Goal: Task Accomplishment & Management: Manage account settings

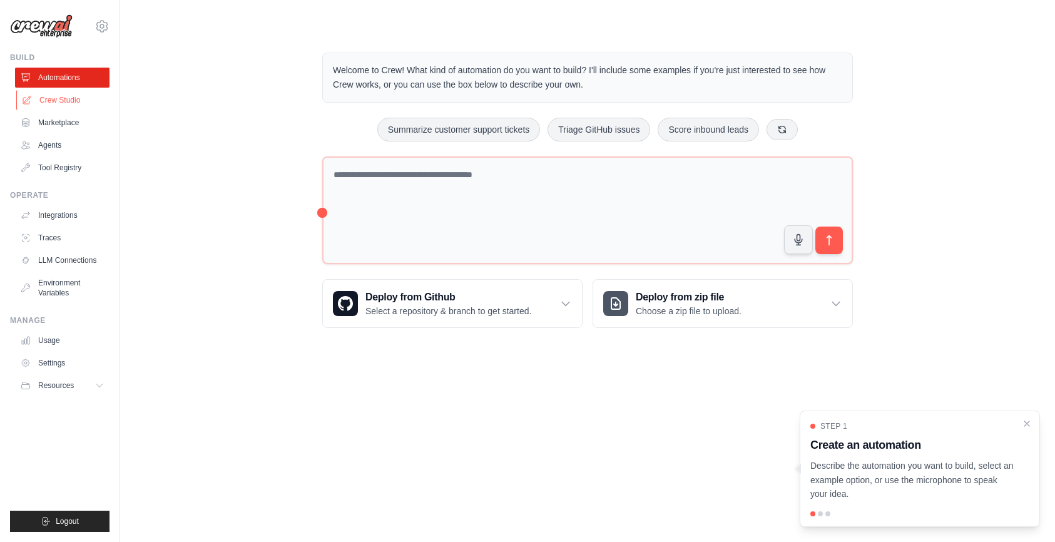
click at [81, 97] on link "Crew Studio" at bounding box center [63, 100] width 94 height 20
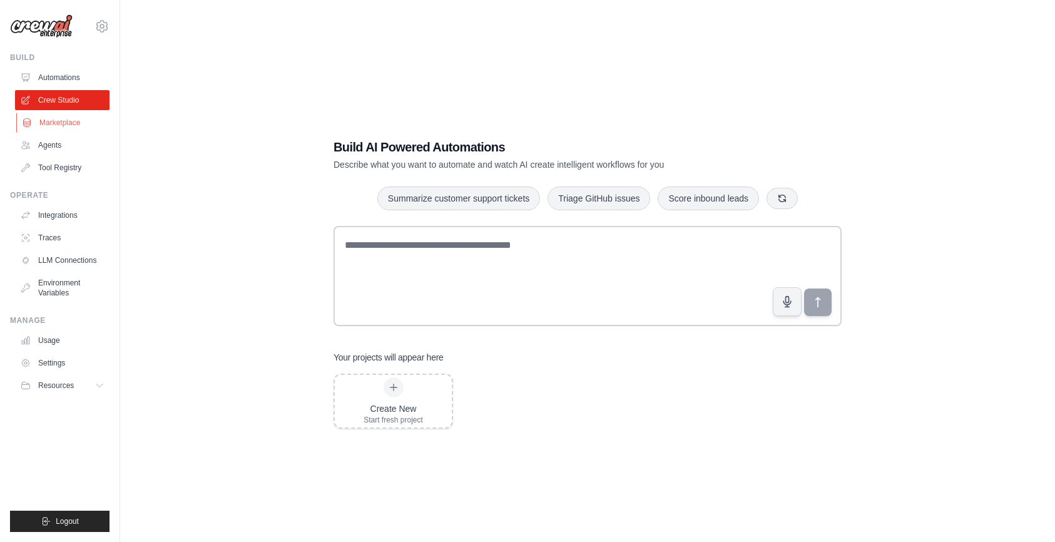
click at [76, 118] on link "Marketplace" at bounding box center [63, 123] width 94 height 20
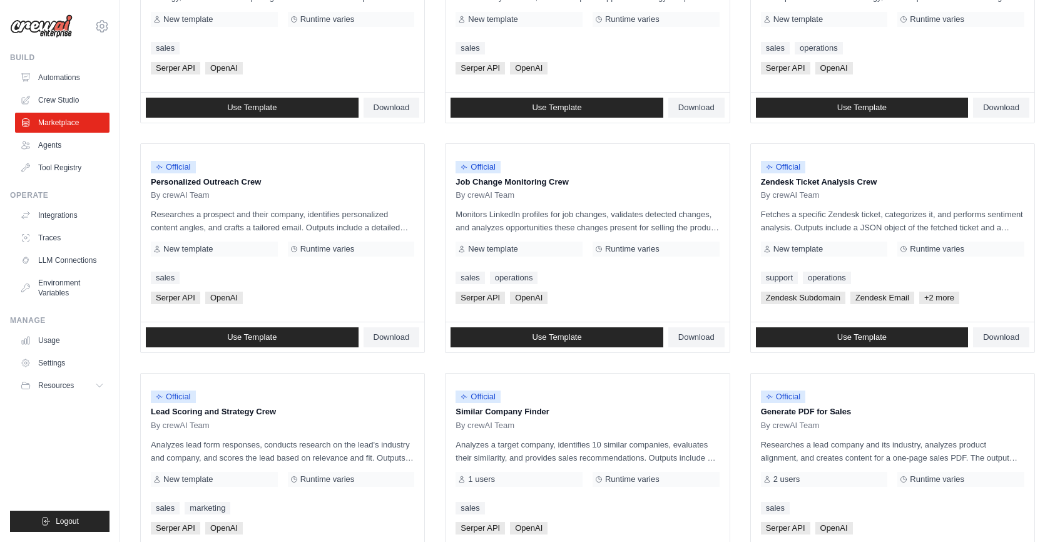
scroll to position [617, 0]
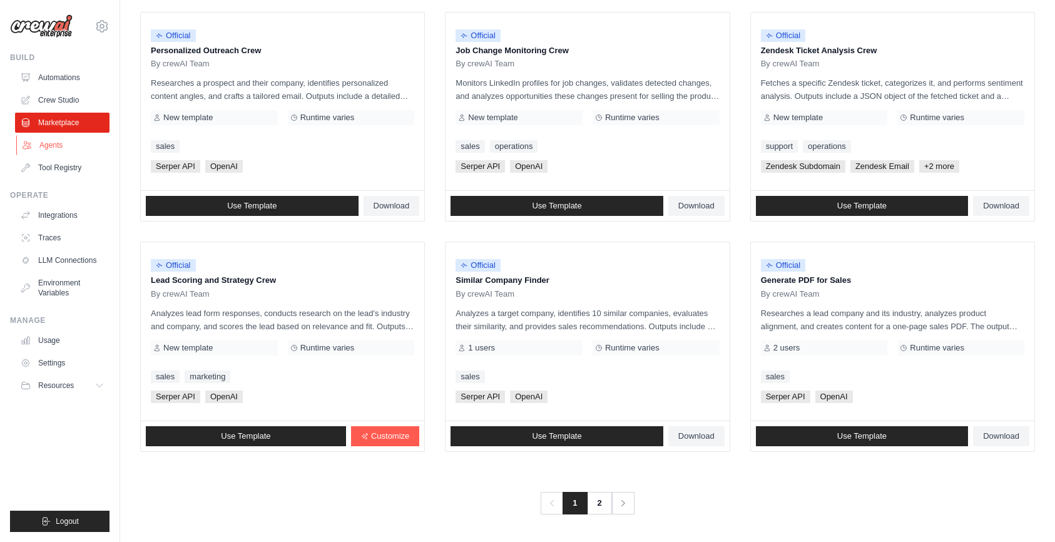
click at [86, 149] on link "Agents" at bounding box center [63, 145] width 94 height 20
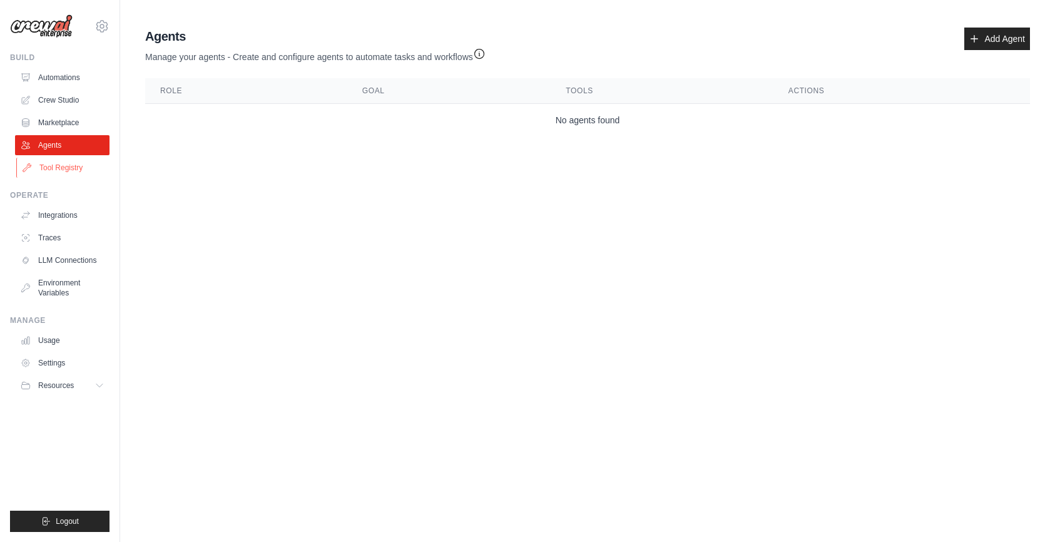
click at [88, 171] on link "Tool Registry" at bounding box center [63, 168] width 94 height 20
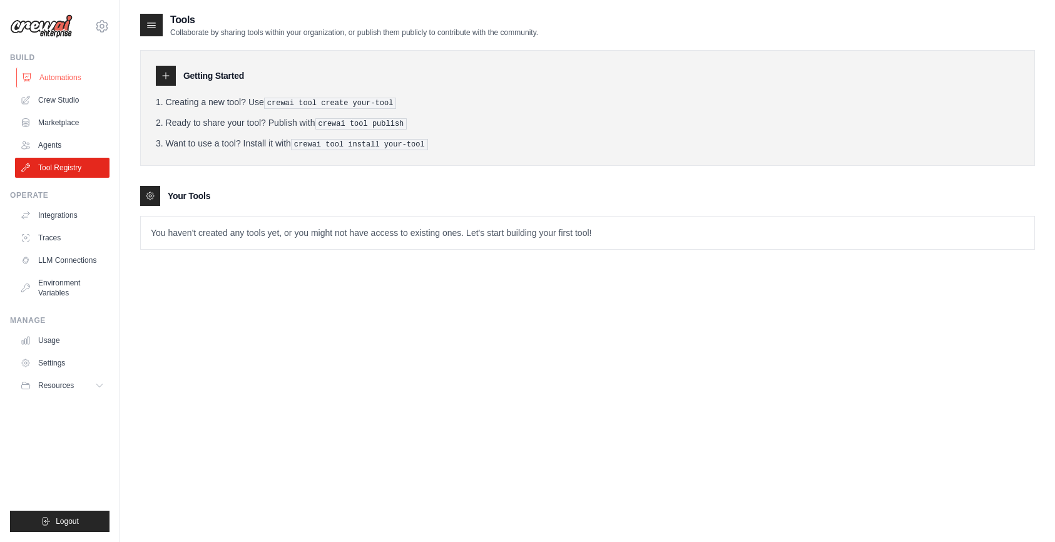
click at [69, 80] on link "Automations" at bounding box center [63, 78] width 94 height 20
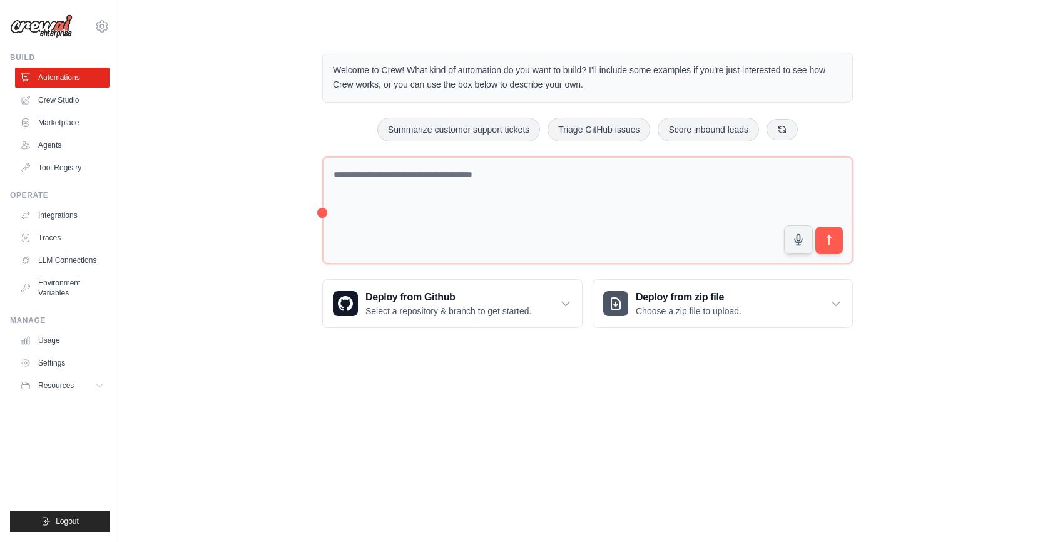
click at [53, 29] on img at bounding box center [41, 26] width 63 height 24
click at [104, 28] on icon at bounding box center [101, 26] width 15 height 15
click at [89, 89] on link "Settings" at bounding box center [102, 84] width 110 height 23
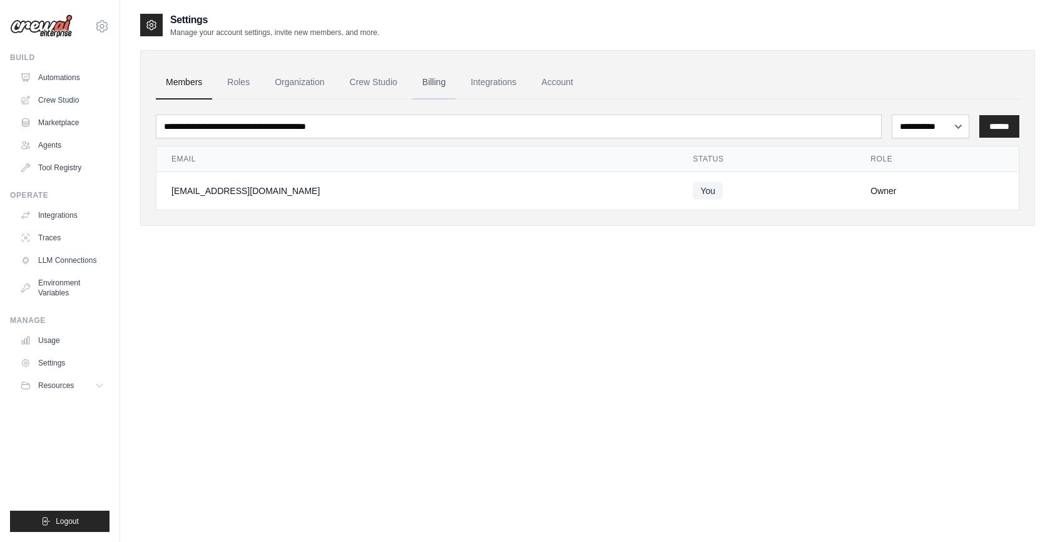
click at [437, 88] on link "Billing" at bounding box center [433, 83] width 43 height 34
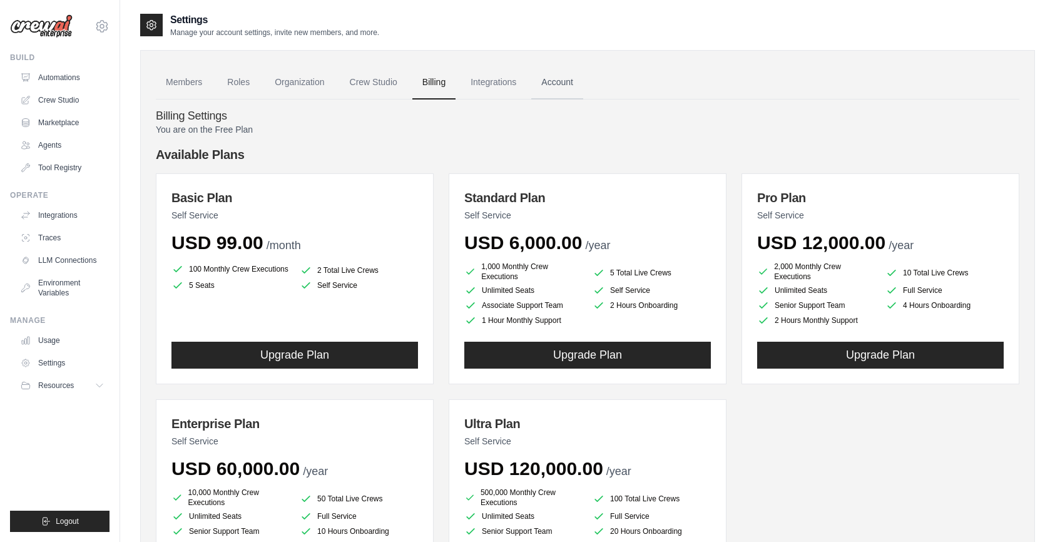
click at [582, 88] on link "Account" at bounding box center [557, 83] width 52 height 34
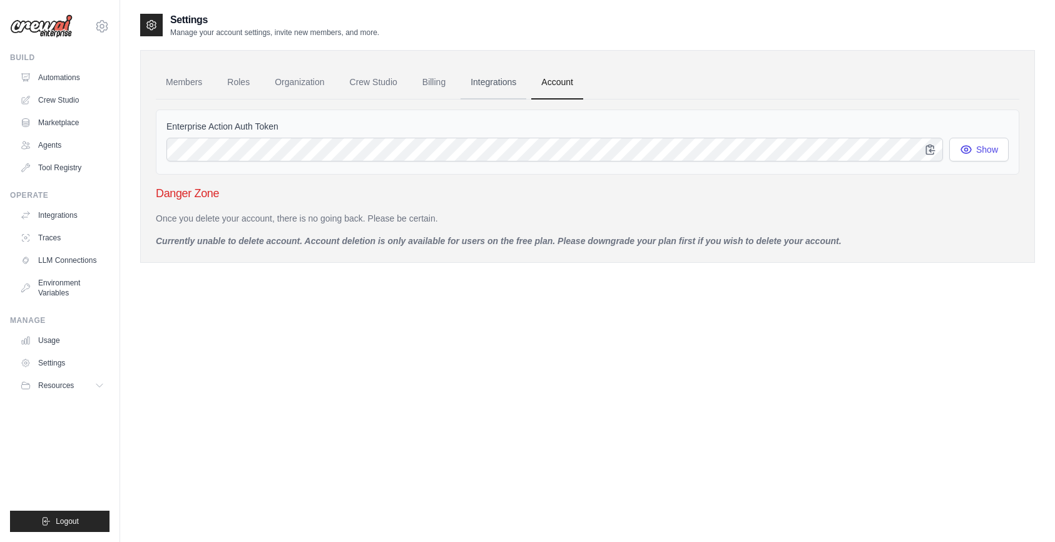
click at [517, 81] on link "Integrations" at bounding box center [493, 83] width 66 height 34
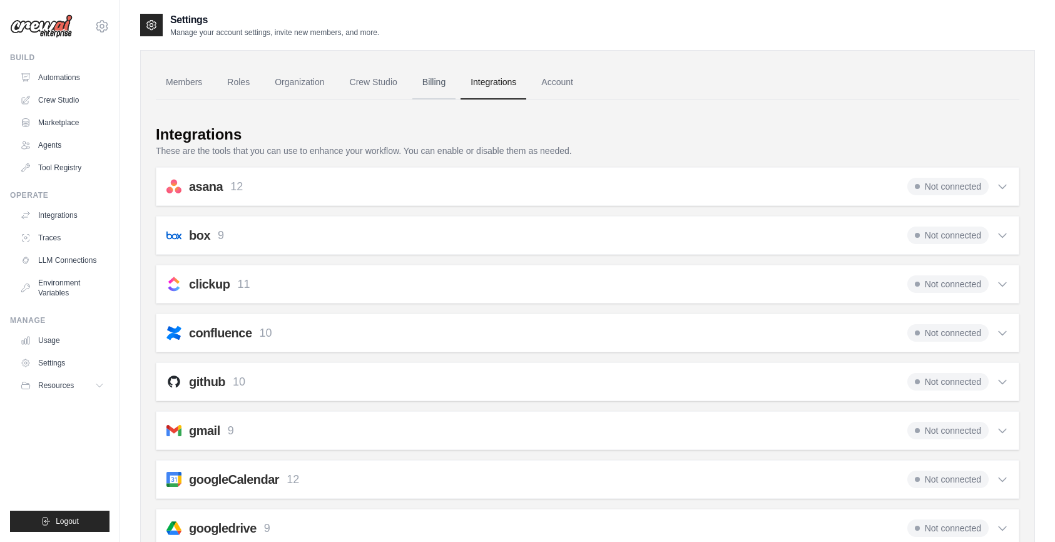
click at [447, 84] on link "Billing" at bounding box center [433, 83] width 43 height 34
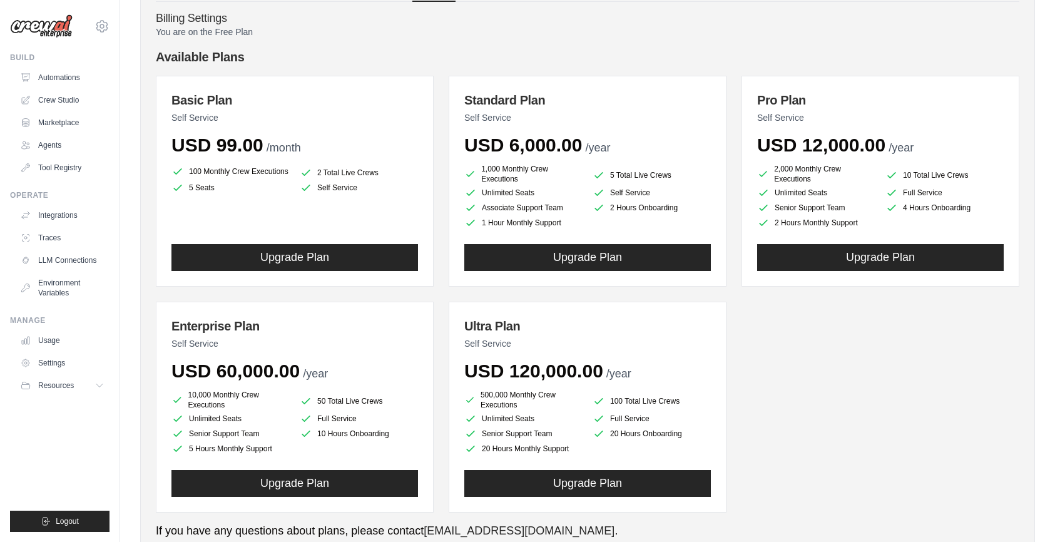
scroll to position [119, 0]
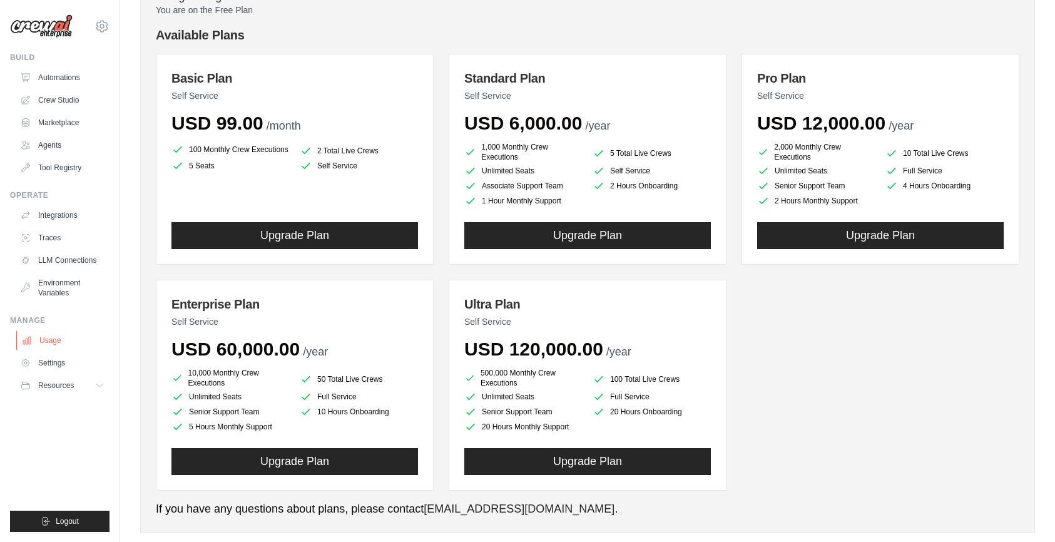
click at [60, 342] on link "Usage" at bounding box center [63, 340] width 94 height 20
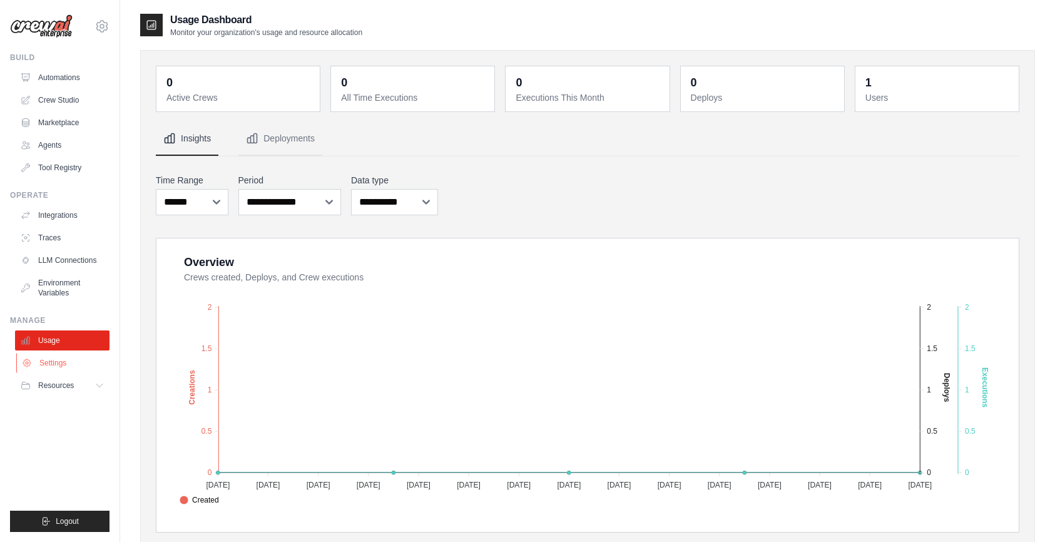
click at [58, 357] on link "Settings" at bounding box center [63, 363] width 94 height 20
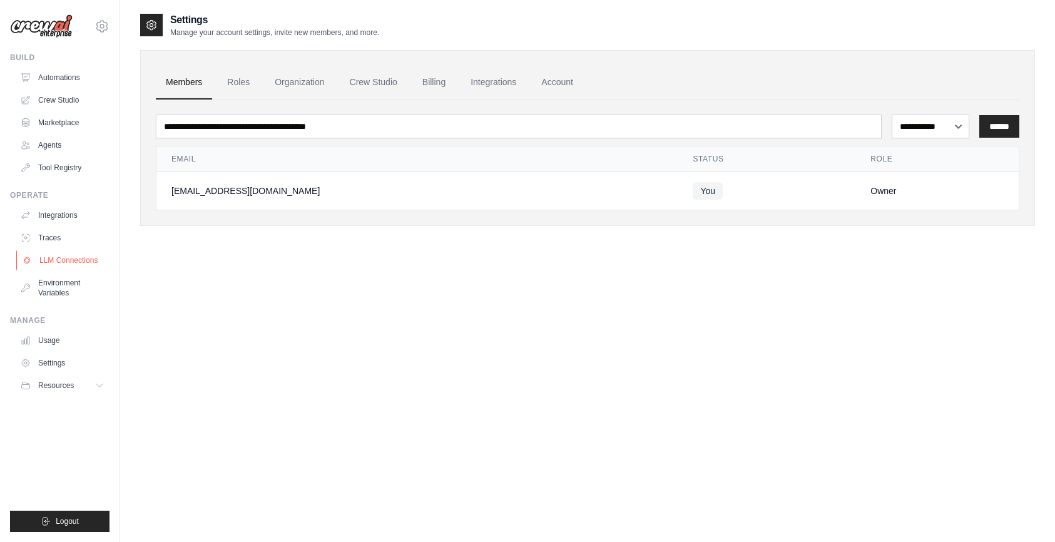
click at [75, 263] on link "LLM Connections" at bounding box center [63, 260] width 94 height 20
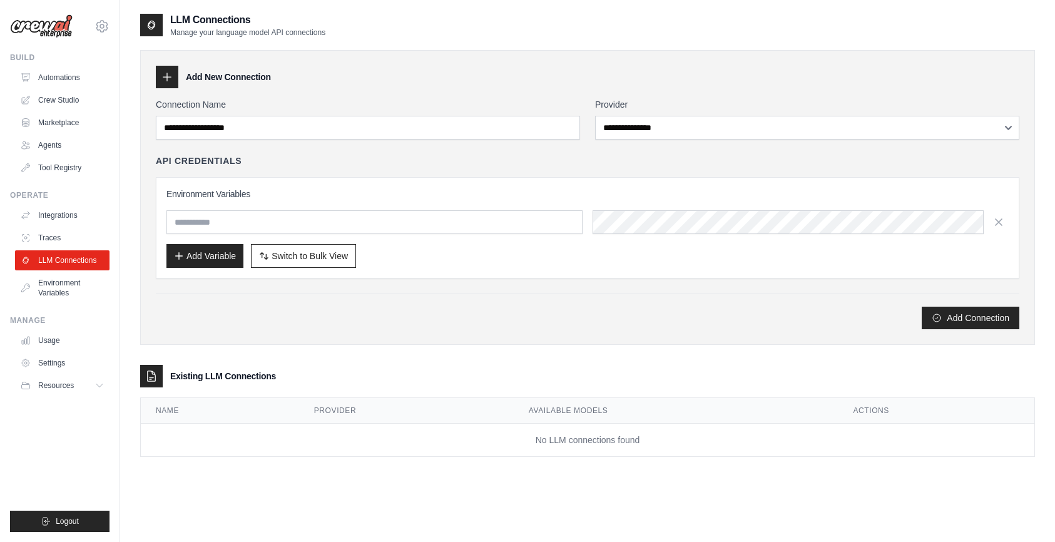
click at [663, 139] on div "**********" at bounding box center [587, 213] width 863 height 231
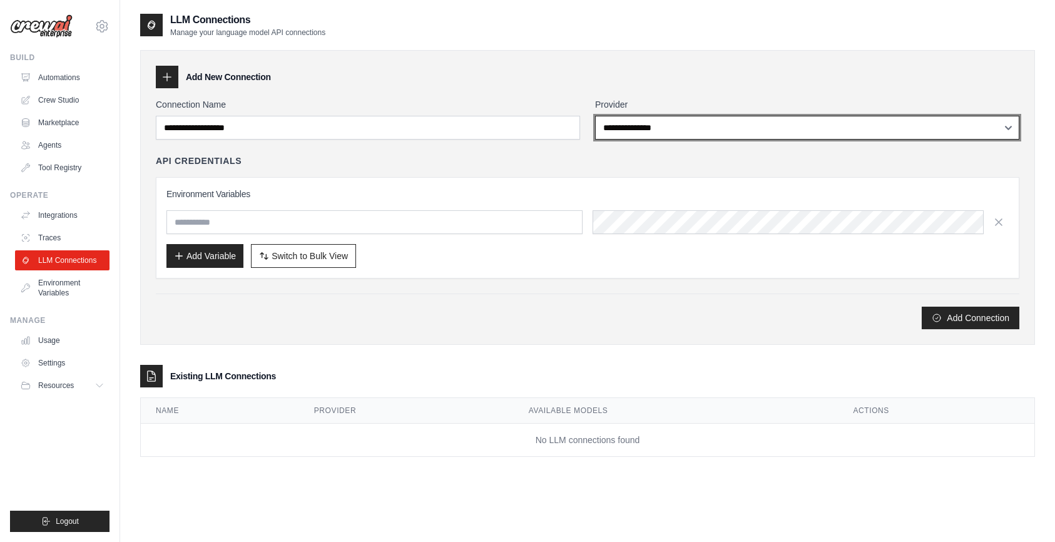
click at [666, 134] on select "**********" at bounding box center [807, 128] width 424 height 24
